Goal: Complete application form: Complete application form

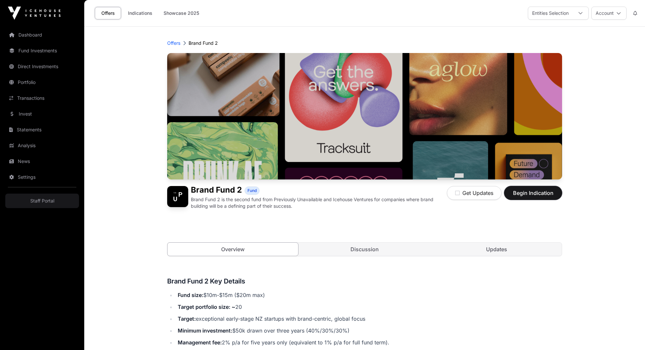
click at [537, 199] on button "Begin Indication" at bounding box center [533, 193] width 58 height 14
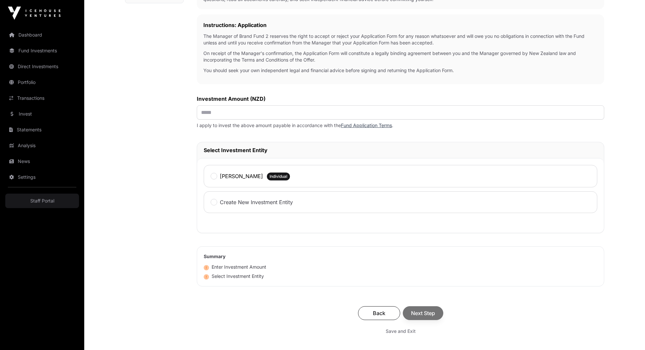
scroll to position [186, 0]
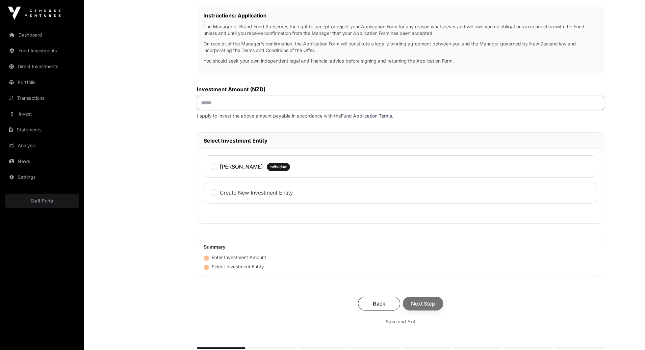
click at [213, 101] on input "text" at bounding box center [401, 103] width 408 height 14
type input "******"
drag, startPoint x: 218, startPoint y: 167, endPoint x: 225, endPoint y: 169, distance: 6.5
click at [220, 167] on div "[PERSON_NAME]" at bounding box center [237, 166] width 52 height 9
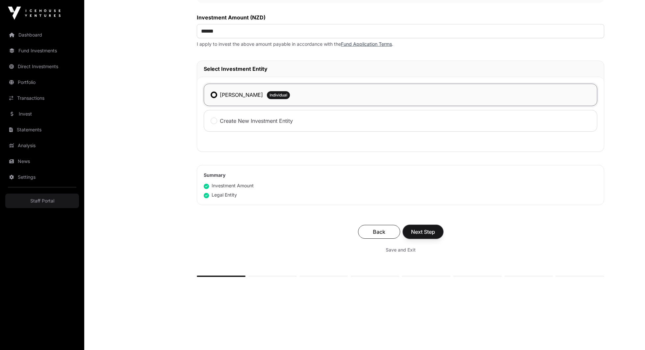
click at [425, 235] on button "Next Step" at bounding box center [423, 232] width 40 height 14
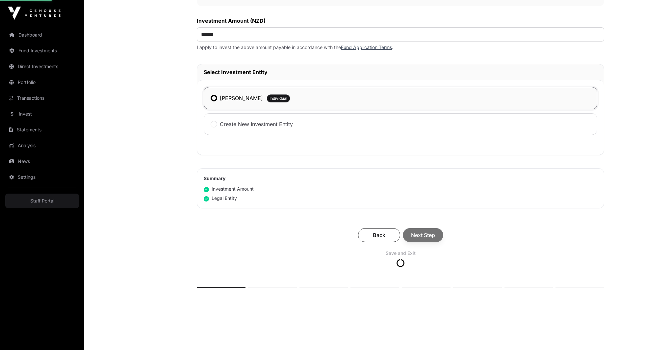
scroll to position [252, 0]
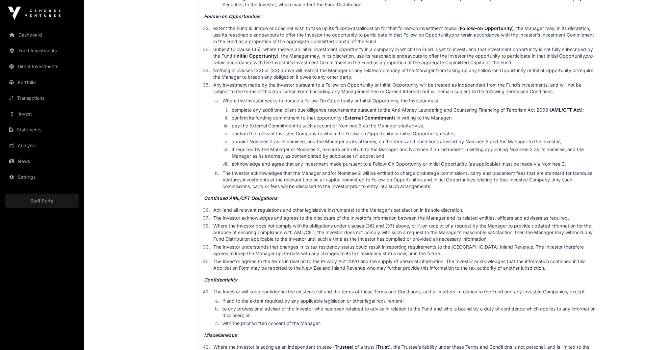
scroll to position [2418, 0]
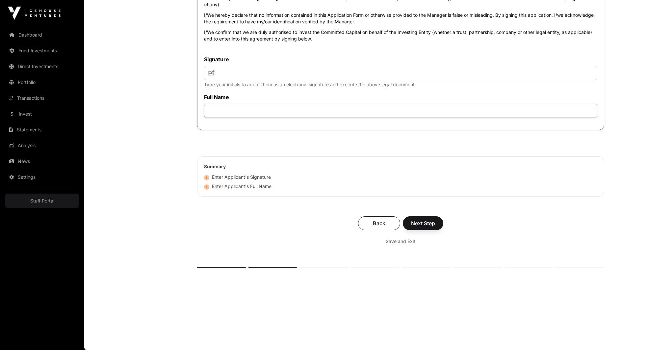
click at [250, 108] on input "text" at bounding box center [400, 111] width 393 height 14
type input "**********"
click at [249, 76] on input "text" at bounding box center [400, 73] width 393 height 14
type input "**"
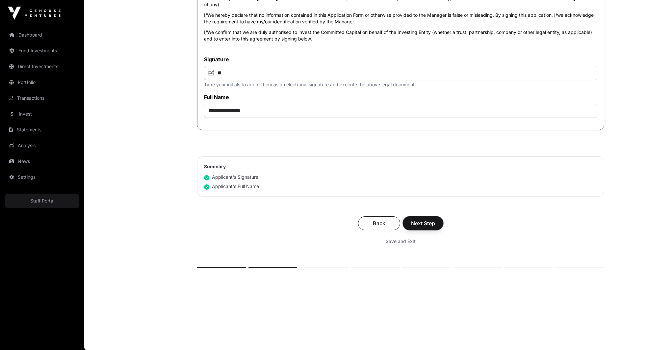
click at [429, 224] on span "Next Step" at bounding box center [423, 223] width 24 height 8
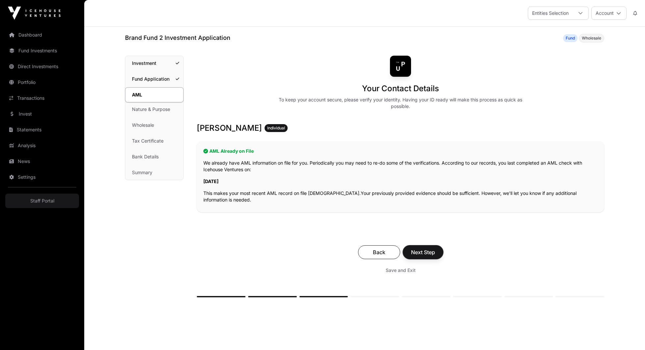
click at [428, 249] on span "Next Step" at bounding box center [423, 252] width 24 height 8
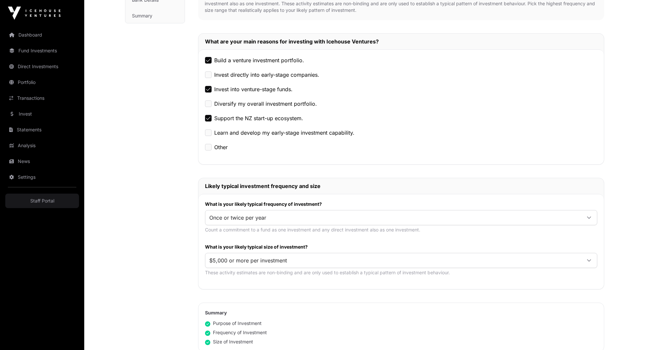
scroll to position [336, 0]
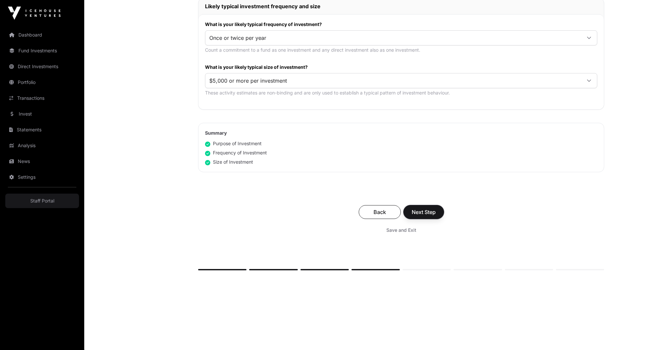
click at [432, 212] on span "Next Step" at bounding box center [424, 212] width 24 height 8
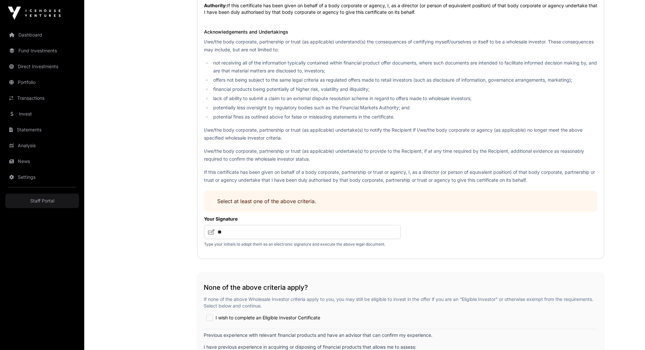
scroll to position [1169, 0]
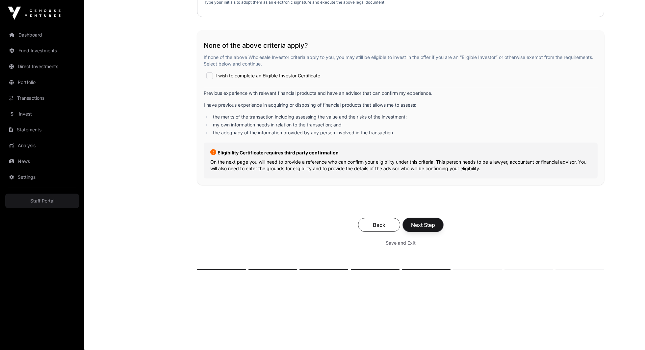
click at [428, 224] on span "Next Step" at bounding box center [423, 225] width 24 height 8
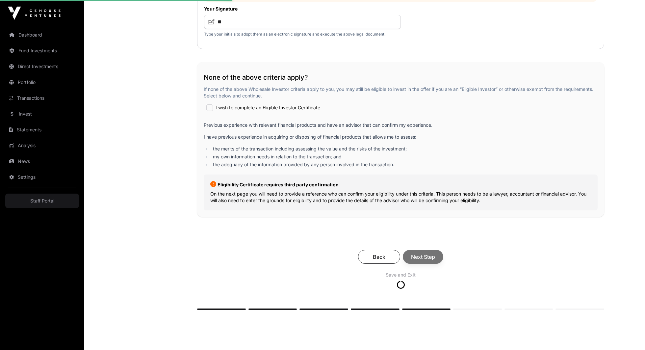
scroll to position [1136, 0]
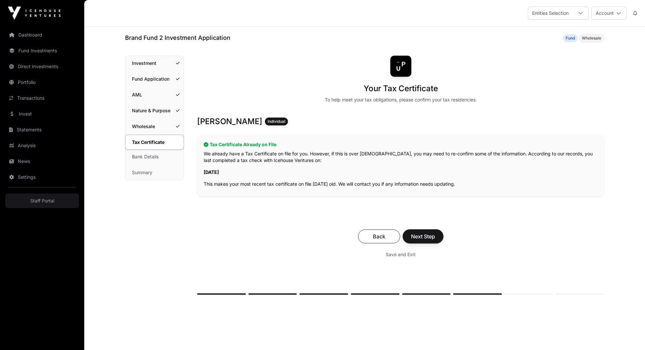
click at [428, 237] on span "Next Step" at bounding box center [423, 236] width 24 height 8
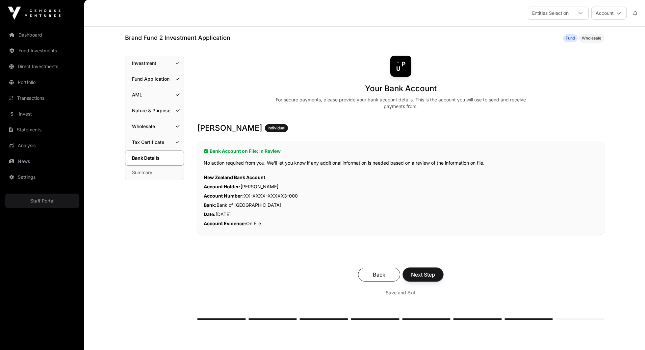
click at [431, 269] on button "Next Step" at bounding box center [423, 275] width 40 height 14
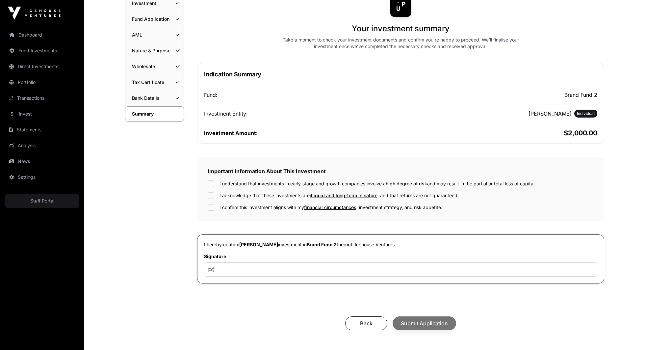
scroll to position [142, 0]
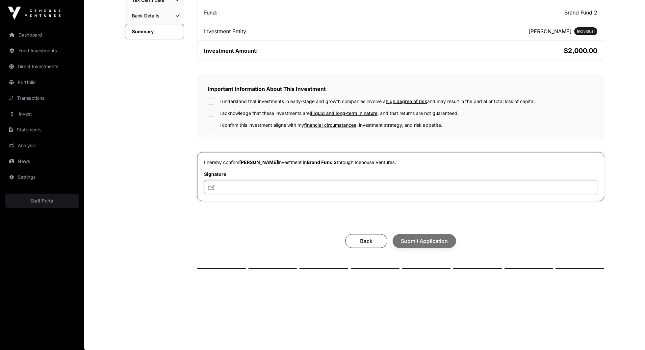
click at [419, 189] on input "text" at bounding box center [400, 187] width 393 height 14
type input "**"
click at [432, 216] on div "Your investment summary Take a moment to check your investment documents and co…" at bounding box center [400, 91] width 407 height 356
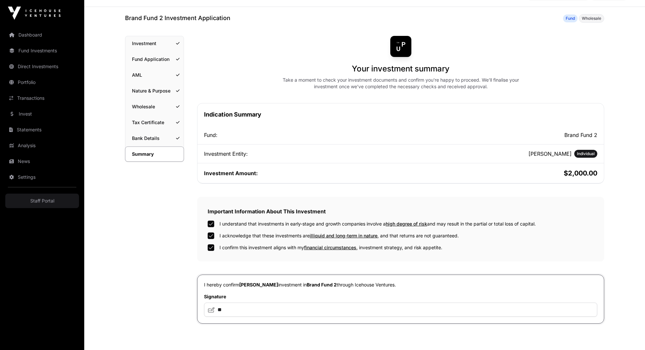
scroll to position [76, 0]
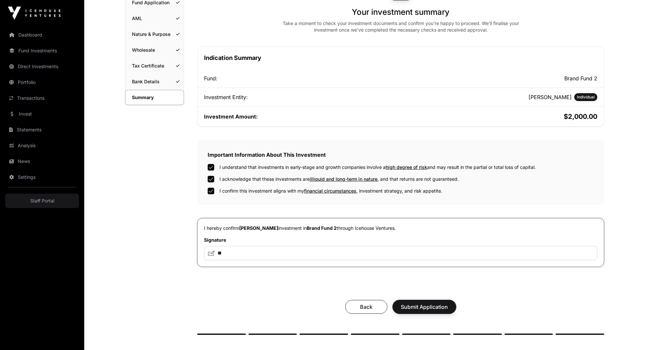
click at [427, 305] on span "Submit Application" at bounding box center [424, 307] width 47 height 8
